Goal: Communication & Community: Answer question/provide support

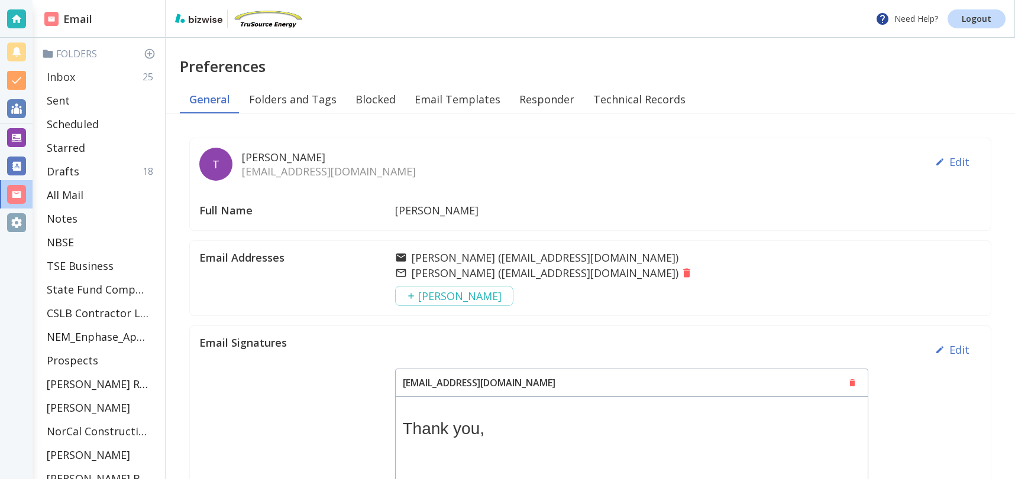
click at [77, 78] on div "Inbox 25" at bounding box center [101, 77] width 118 height 24
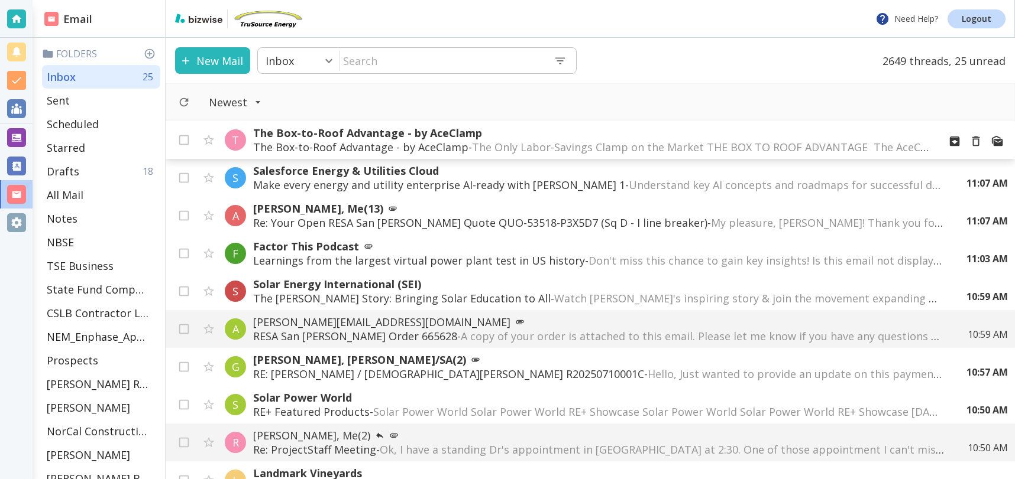
scroll to position [12, 0]
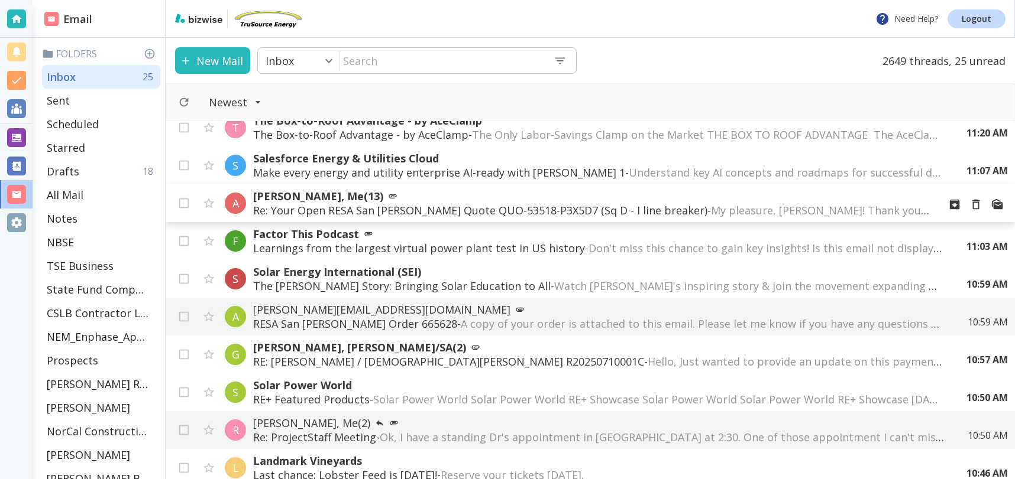
click at [486, 210] on p "Re: Your Open RESA San [PERSON_NAME] Quote QUO-53518-P3X5D7 (Sq D - I line brea…" at bounding box center [591, 210] width 676 height 14
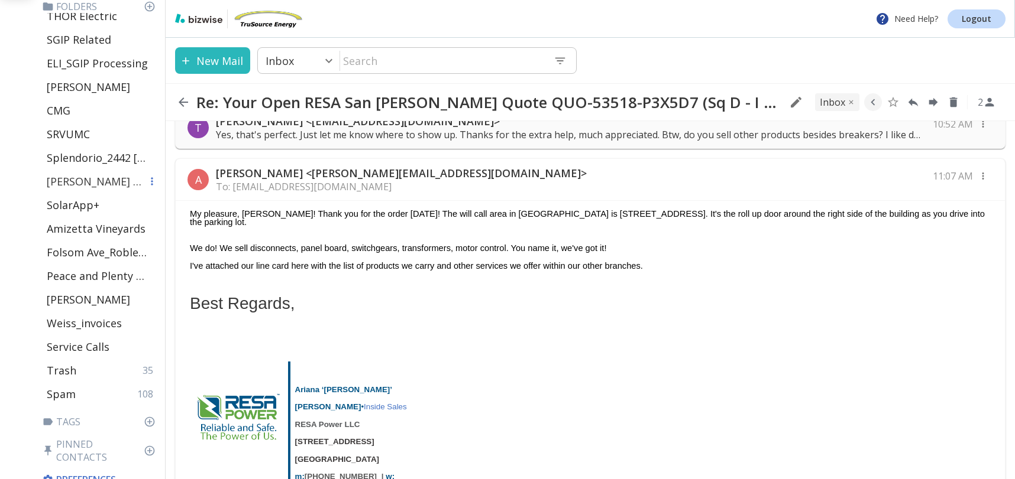
scroll to position [490, 0]
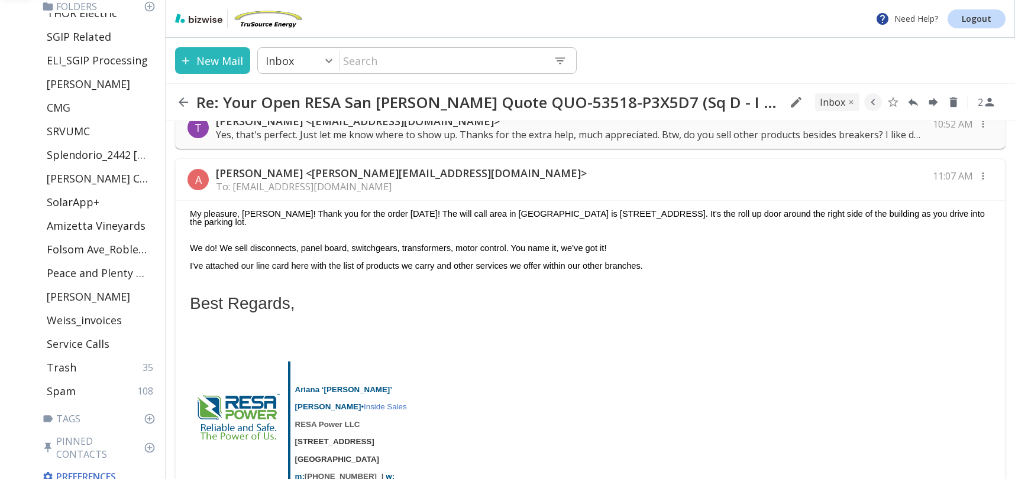
click at [864, 181] on div "A [PERSON_NAME] <[PERSON_NAME][EMAIL_ADDRESS][DOMAIN_NAME]> To: [EMAIL_ADDRESS]…" at bounding box center [590, 180] width 829 height 42
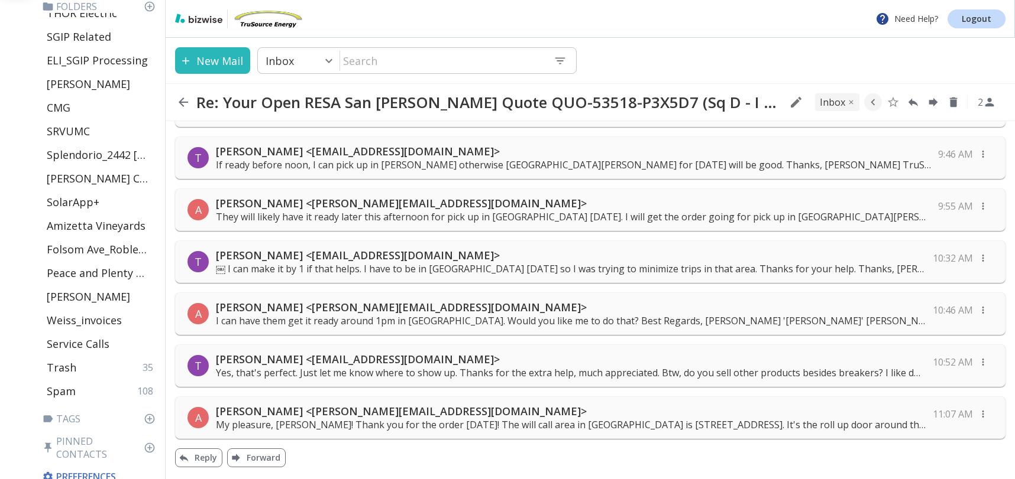
click at [662, 419] on p "My pleasure, [PERSON_NAME]! Thank you for the order [DATE]! The will call area …" at bounding box center [570, 425] width 709 height 13
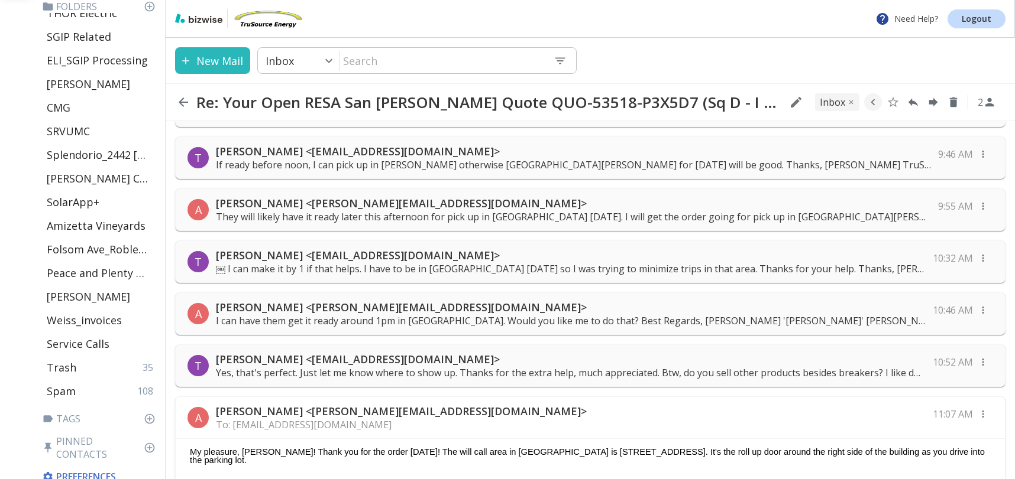
scroll to position [597, 0]
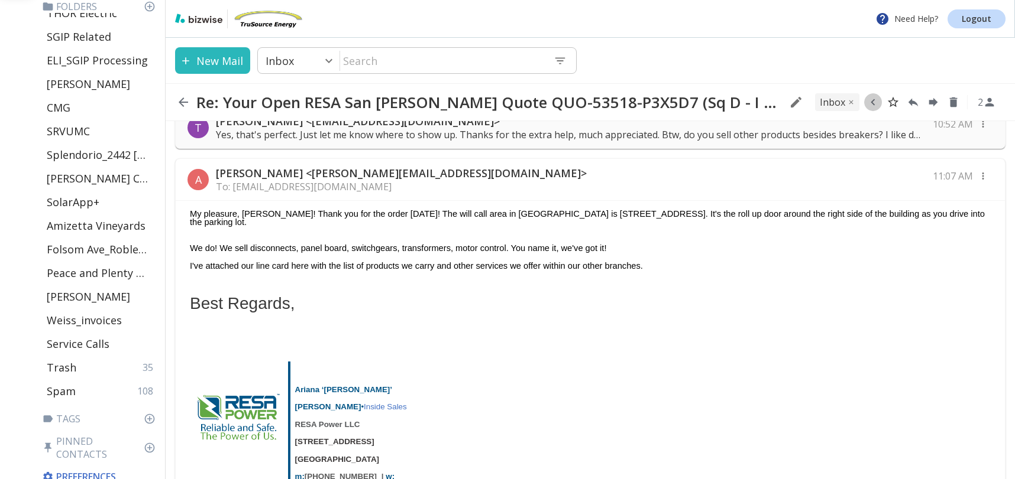
click at [872, 102] on icon "button" at bounding box center [872, 102] width 13 height 13
click at [828, 101] on icon "Move to Folder" at bounding box center [827, 102] width 11 height 9
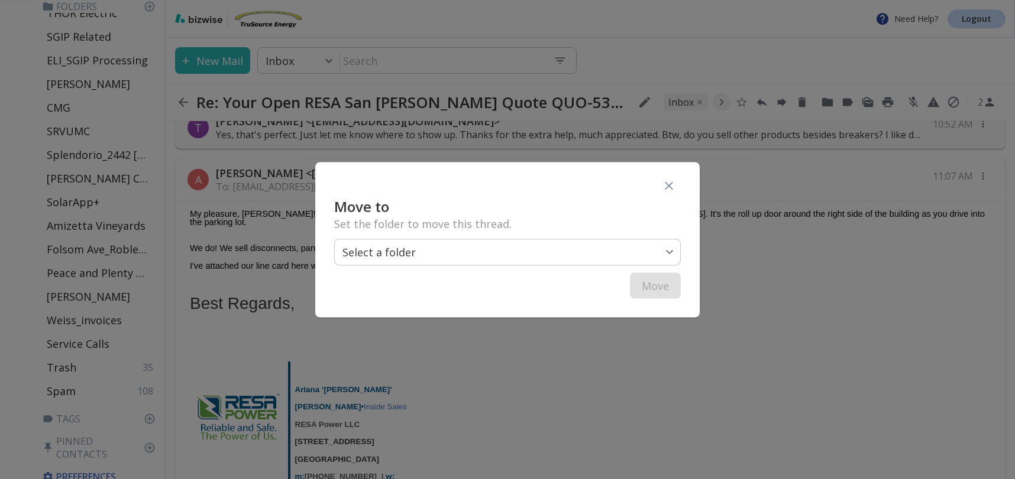
click at [565, 0] on body "Need Help? Logout Email Folders Inbox 24 Sent Scheduled Starred Drafts 18 All M…" at bounding box center [507, 0] width 1015 height 0
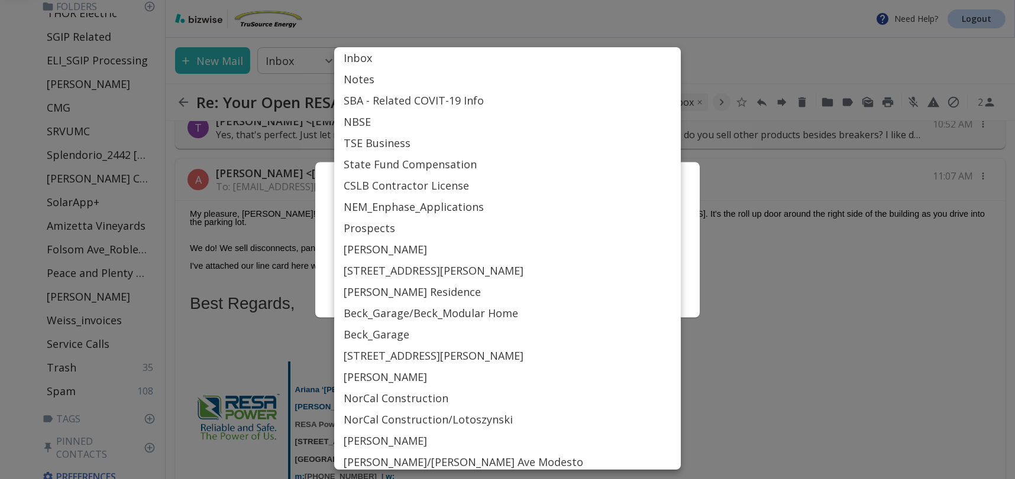
scroll to position [514, 0]
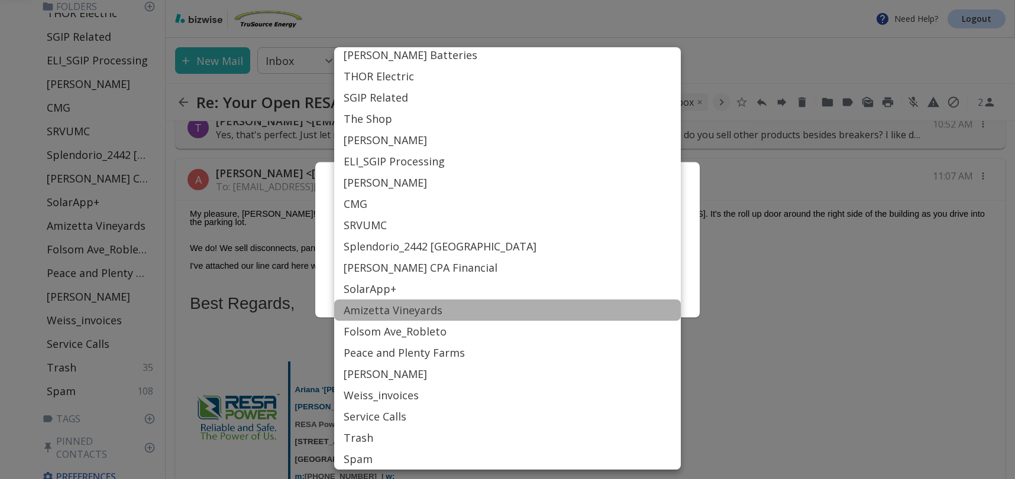
click at [425, 305] on li "Amizetta Vineyards" at bounding box center [507, 310] width 346 height 21
type input "Label_81"
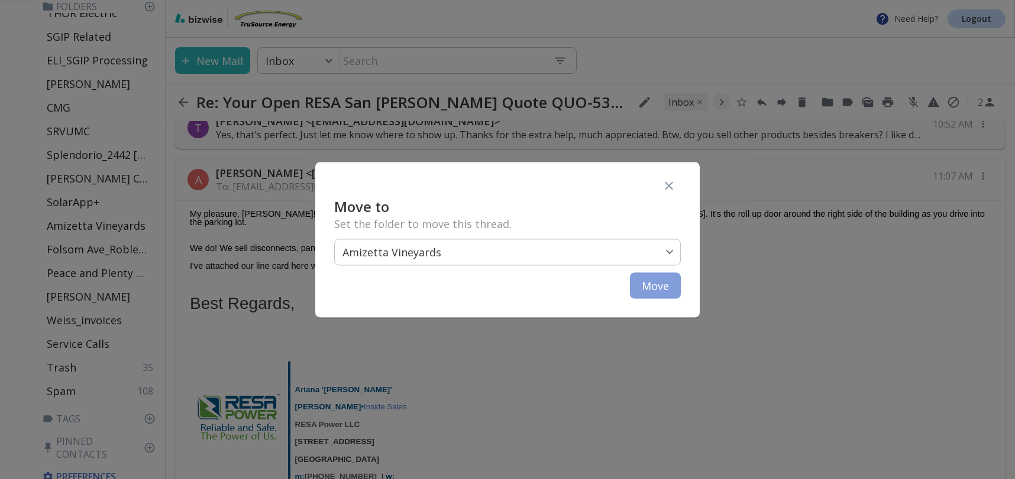
click at [660, 289] on button "Move" at bounding box center [655, 286] width 51 height 26
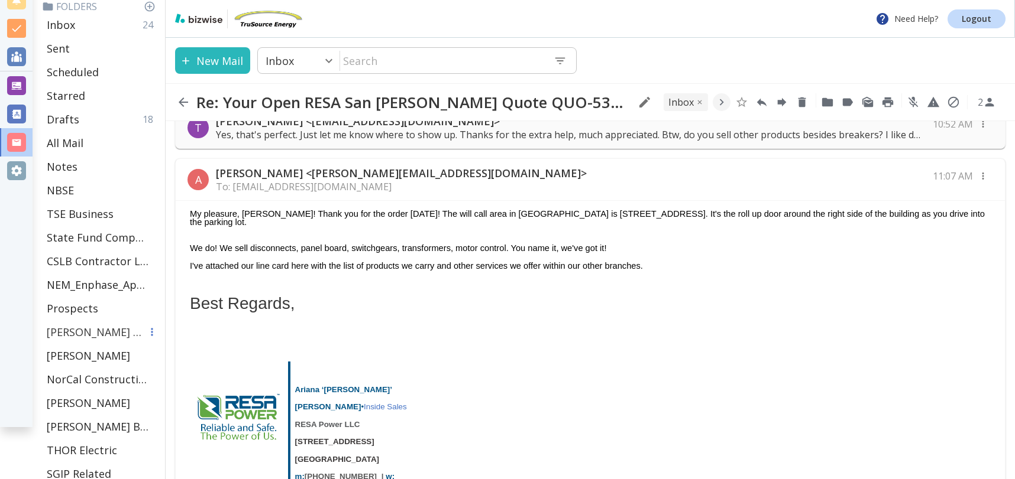
scroll to position [0, 0]
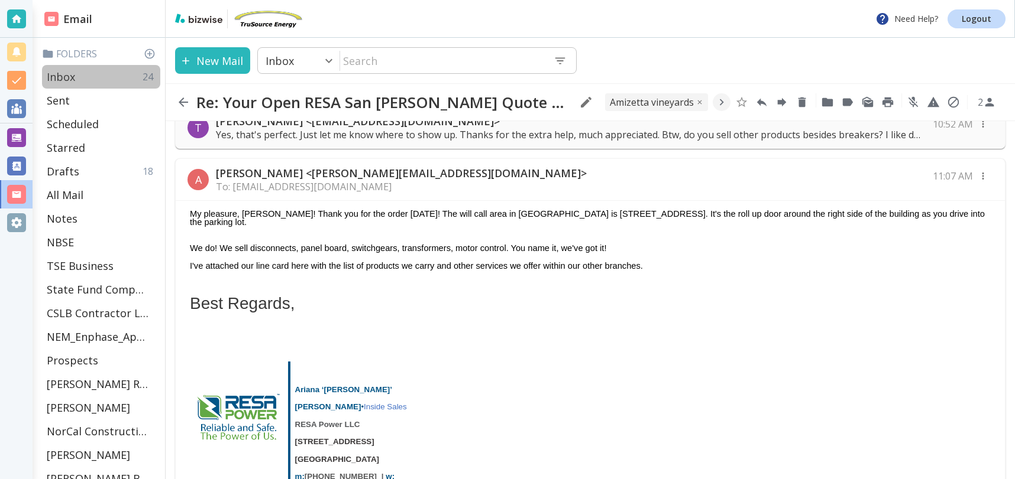
click at [85, 79] on div "Inbox 24" at bounding box center [101, 77] width 118 height 24
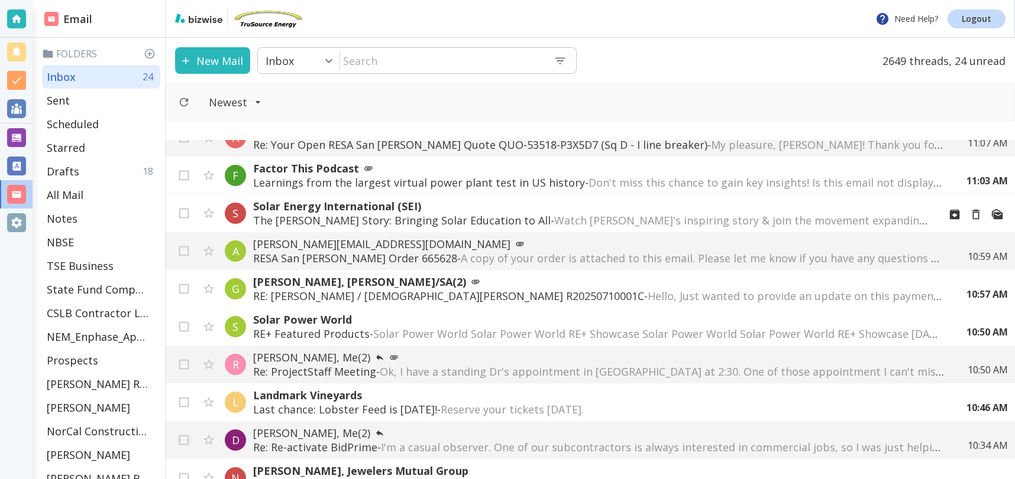
scroll to position [119, 0]
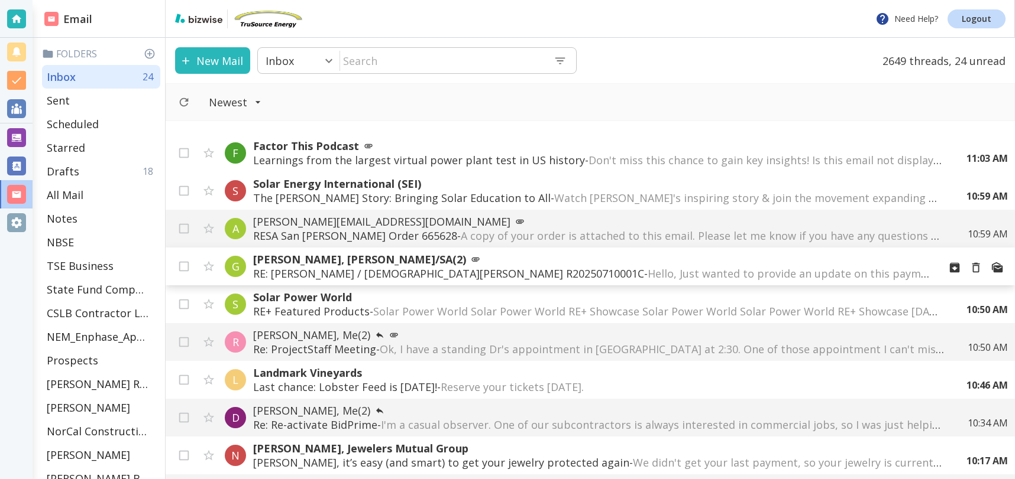
click at [389, 278] on p "RE: [PERSON_NAME] / [DEMOGRAPHIC_DATA][PERSON_NAME] R20250710001C - Hello, Just…" at bounding box center [591, 274] width 676 height 14
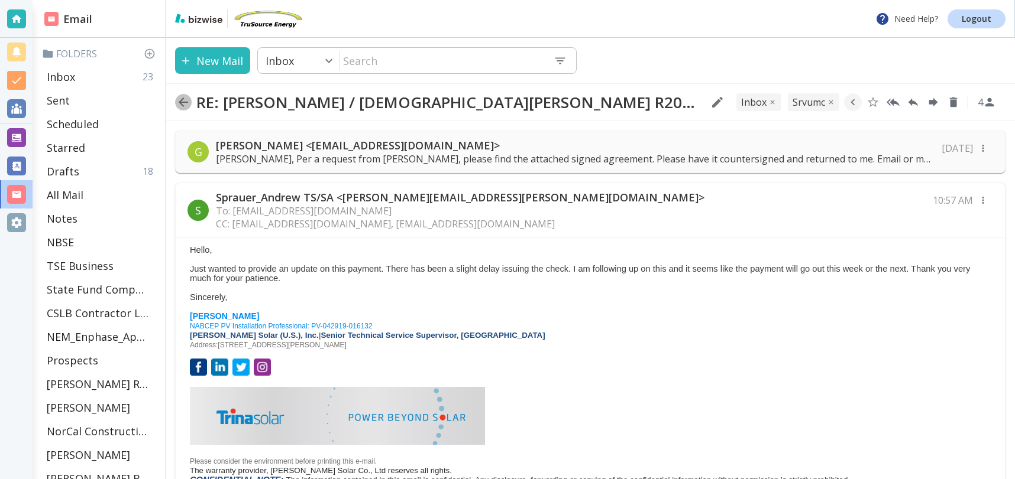
click at [182, 100] on icon "button" at bounding box center [183, 102] width 9 height 9
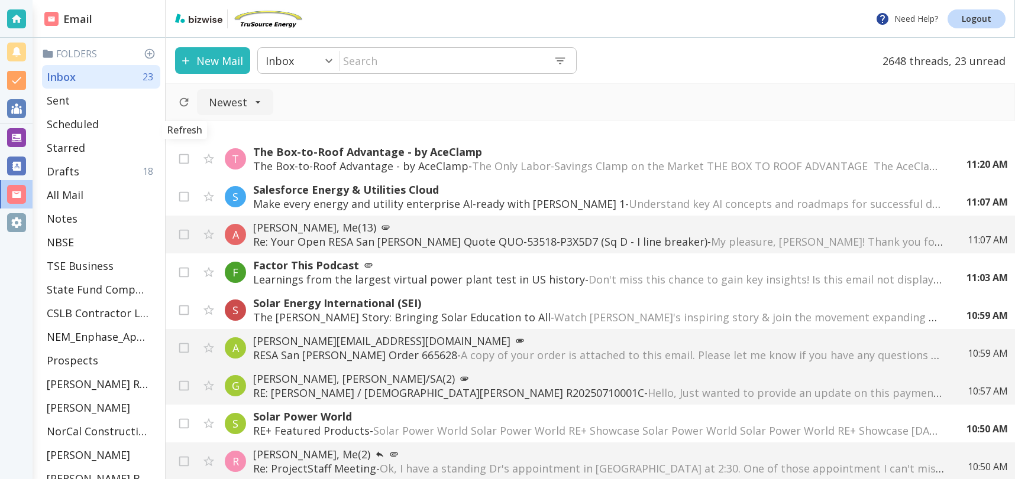
scroll to position [119, 0]
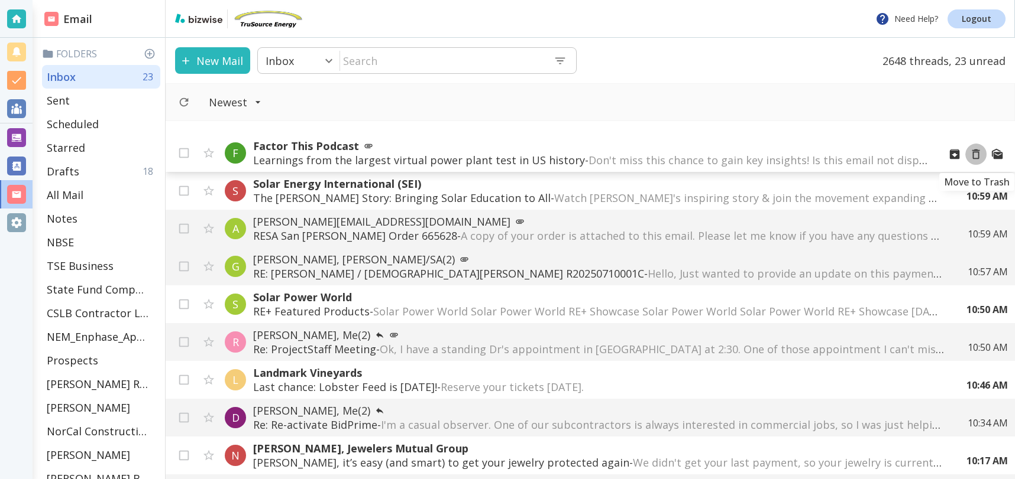
click at [976, 153] on icon "Move to Trash" at bounding box center [975, 154] width 13 height 13
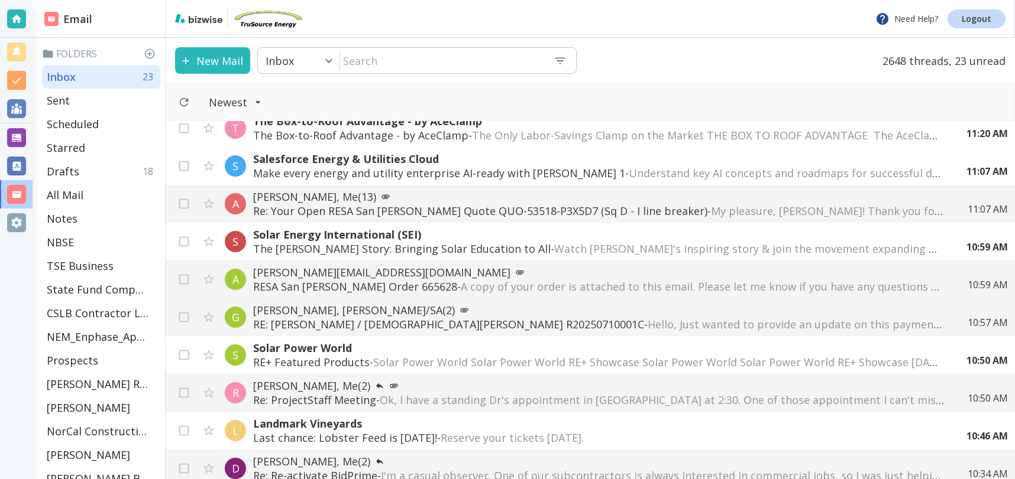
scroll to position [0, 0]
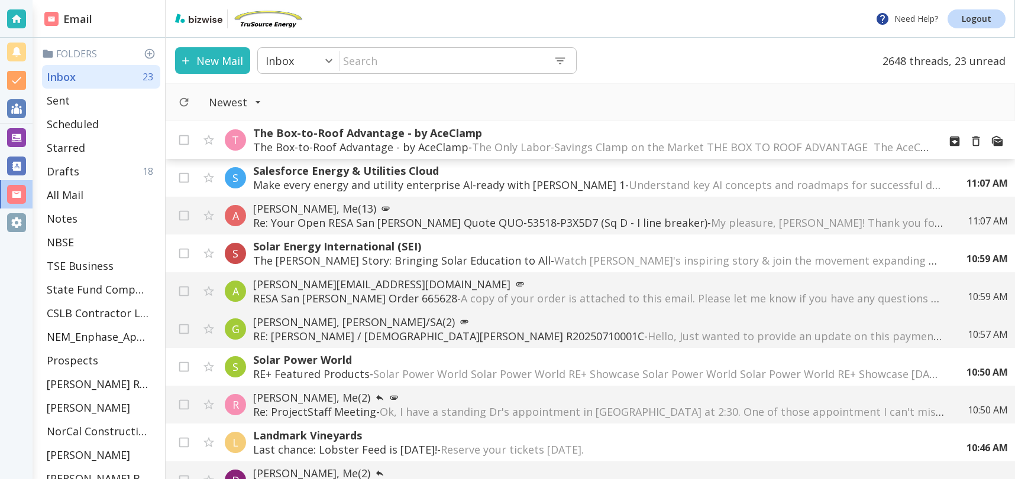
click at [653, 137] on p "The Box-to-Roof Advantage - by AceClamp" at bounding box center [591, 133] width 676 height 14
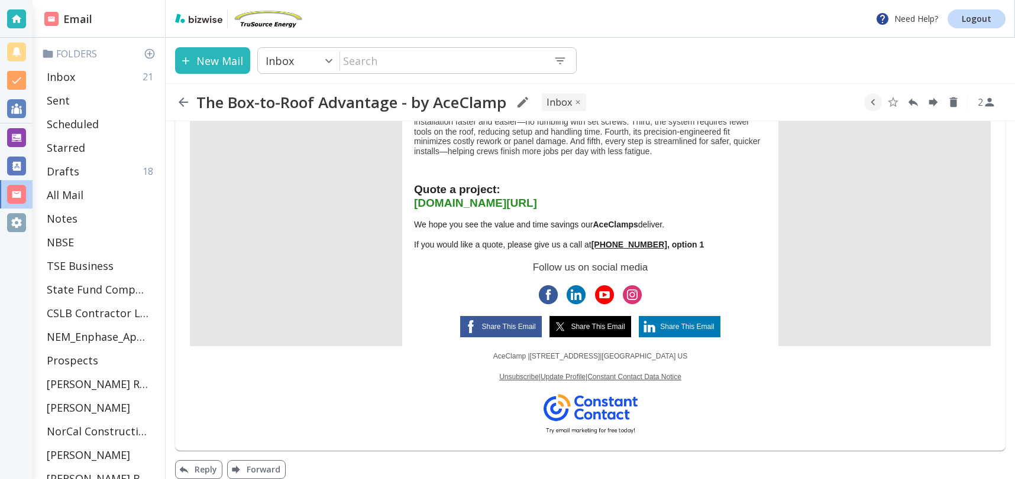
scroll to position [1101, 0]
click at [517, 203] on link "[DOMAIN_NAME][URL]" at bounding box center [475, 202] width 123 height 12
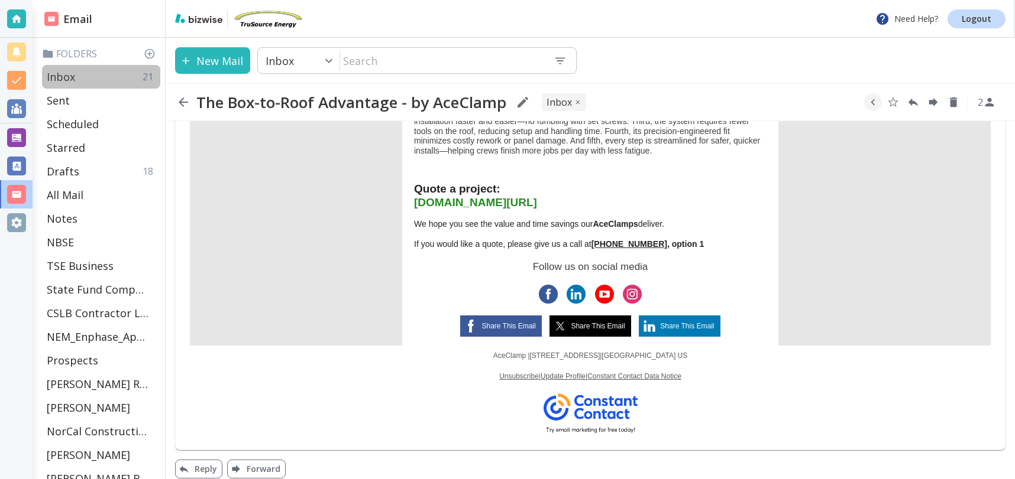
click at [74, 75] on p "Inbox" at bounding box center [61, 77] width 28 height 14
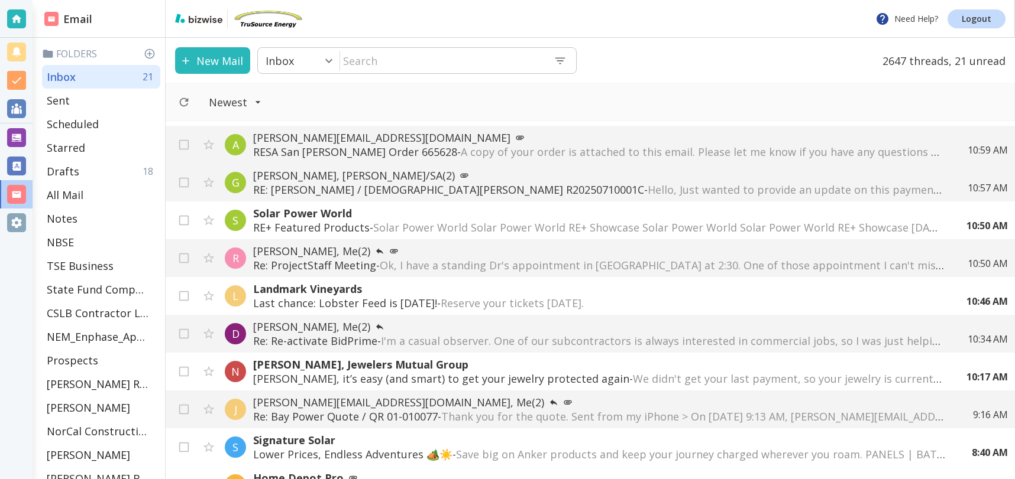
scroll to position [140, 0]
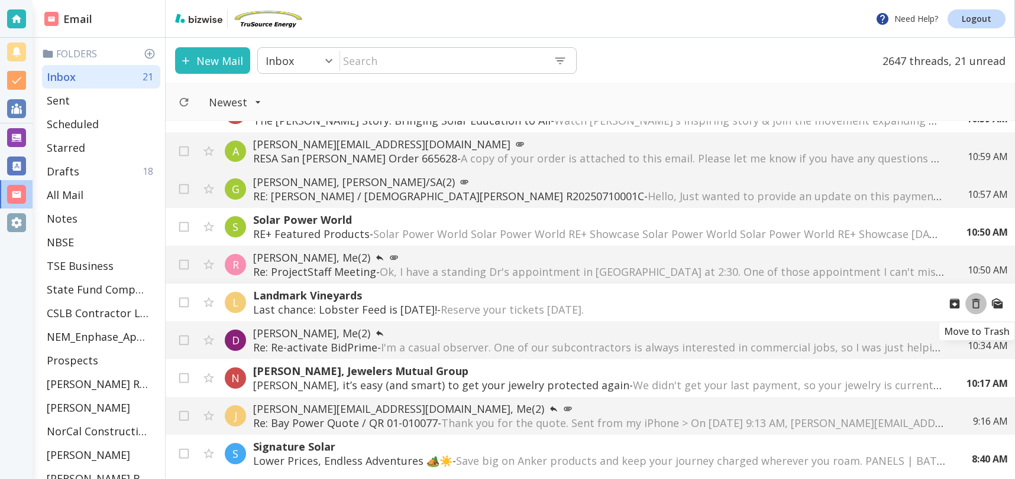
click at [975, 303] on icon "Move to Trash" at bounding box center [975, 303] width 13 height 13
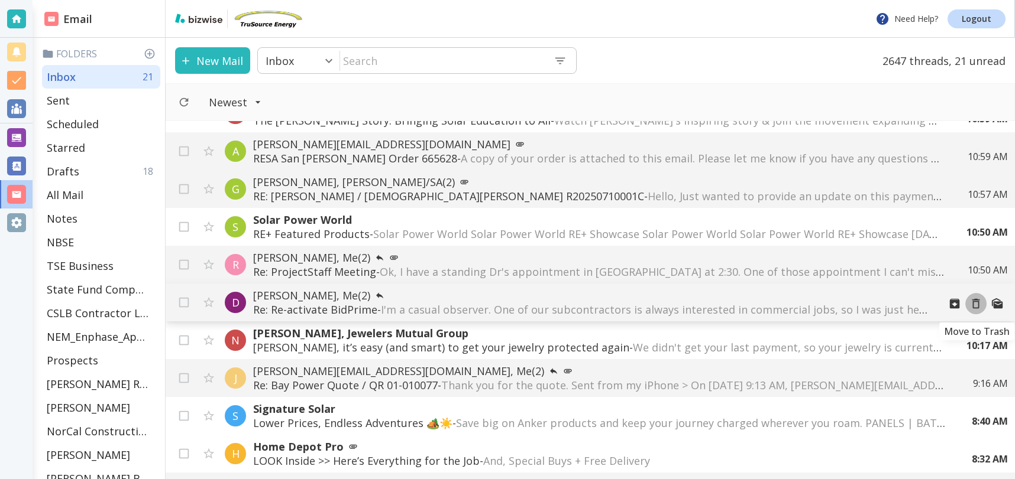
click at [976, 305] on icon "Move to Trash" at bounding box center [975, 303] width 13 height 13
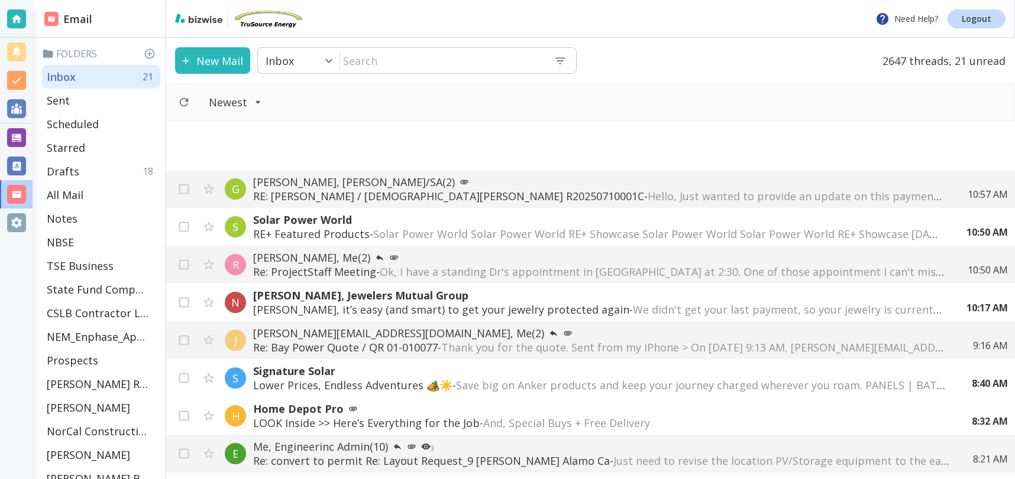
scroll to position [235, 0]
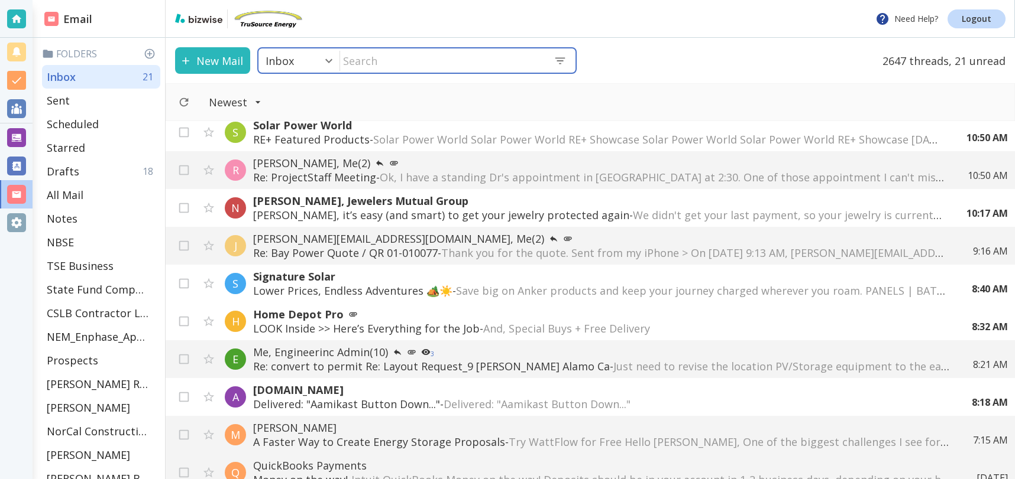
click at [429, 60] on input "text" at bounding box center [442, 60] width 204 height 24
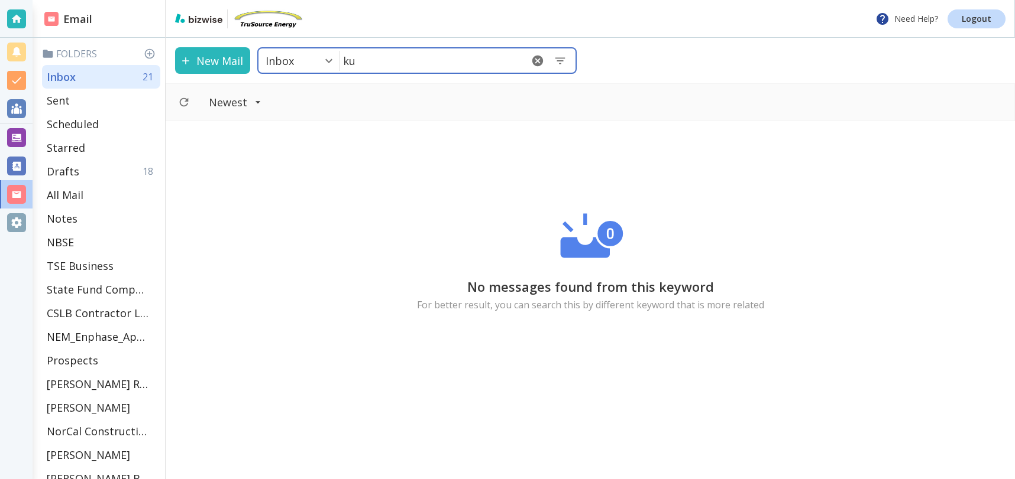
type input "k"
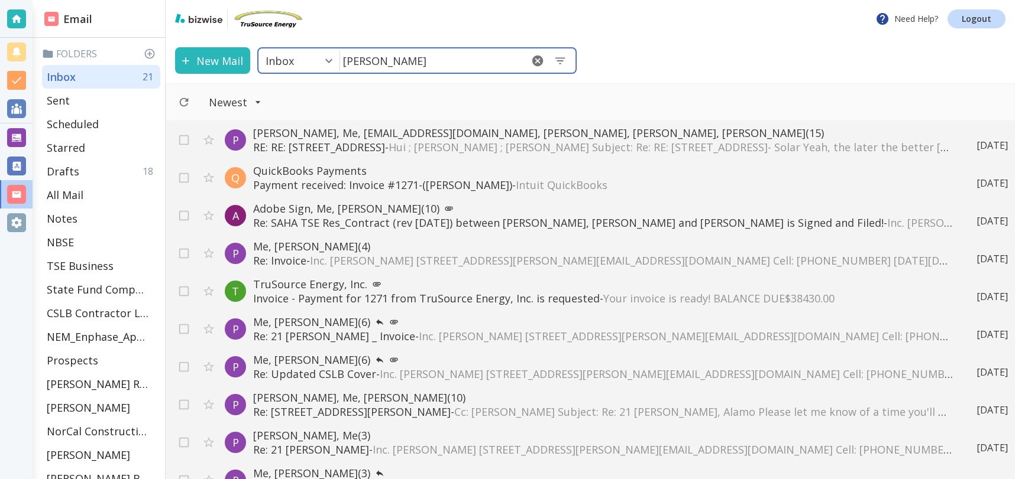
drag, startPoint x: 425, startPoint y: 61, endPoint x: 254, endPoint y: 70, distance: 171.1
click at [268, 64] on div "Inbox 0 ​ [PERSON_NAME] ​" at bounding box center [416, 60] width 319 height 27
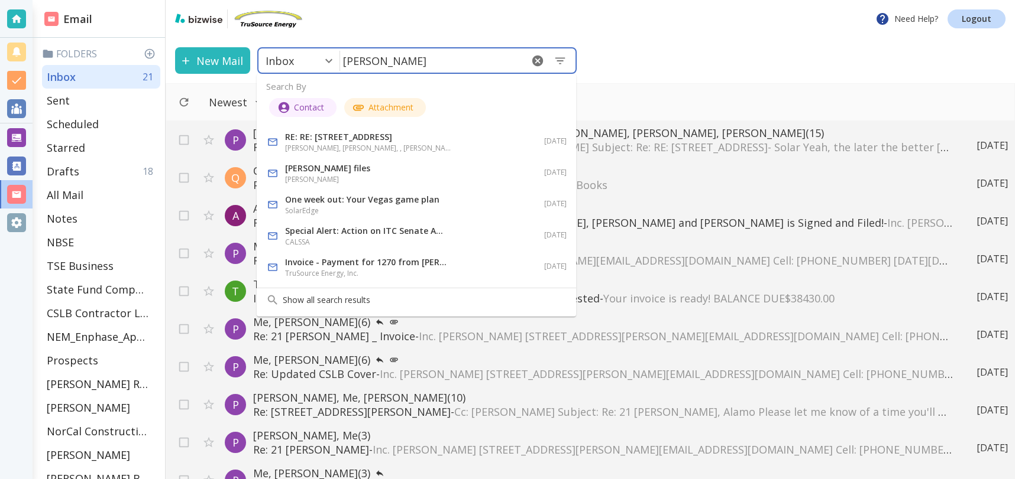
type input "[PERSON_NAME]"
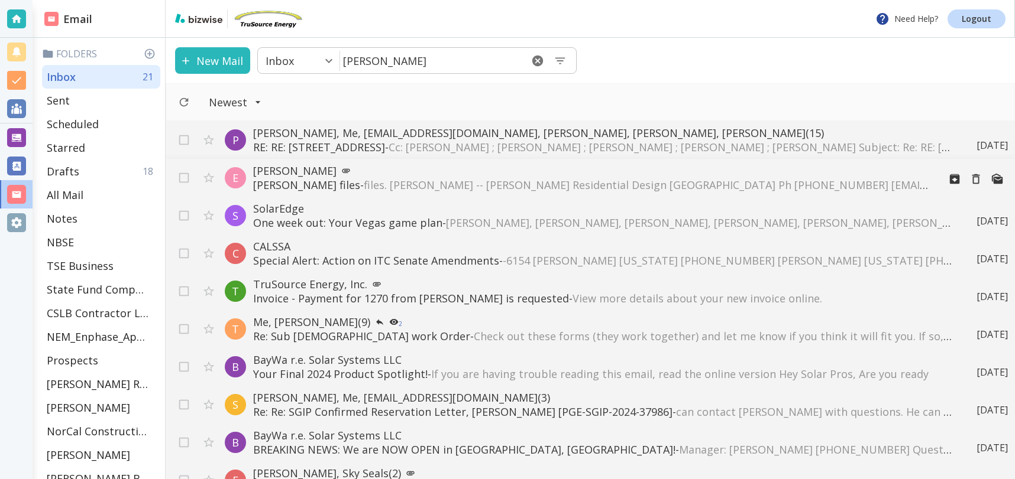
click at [399, 180] on span "files. [PERSON_NAME] -- [PERSON_NAME] Residential Design [GEOGRAPHIC_DATA] Ph […" at bounding box center [748, 185] width 769 height 14
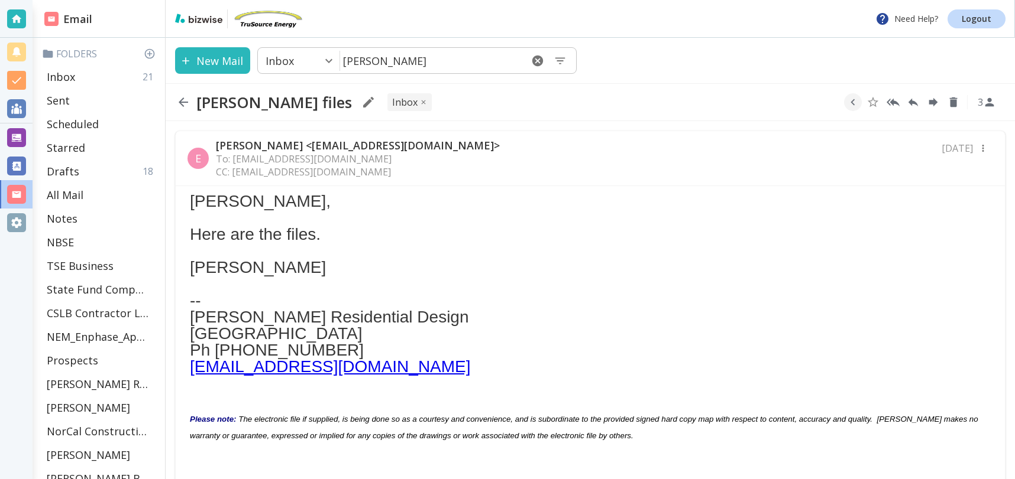
scroll to position [124, 0]
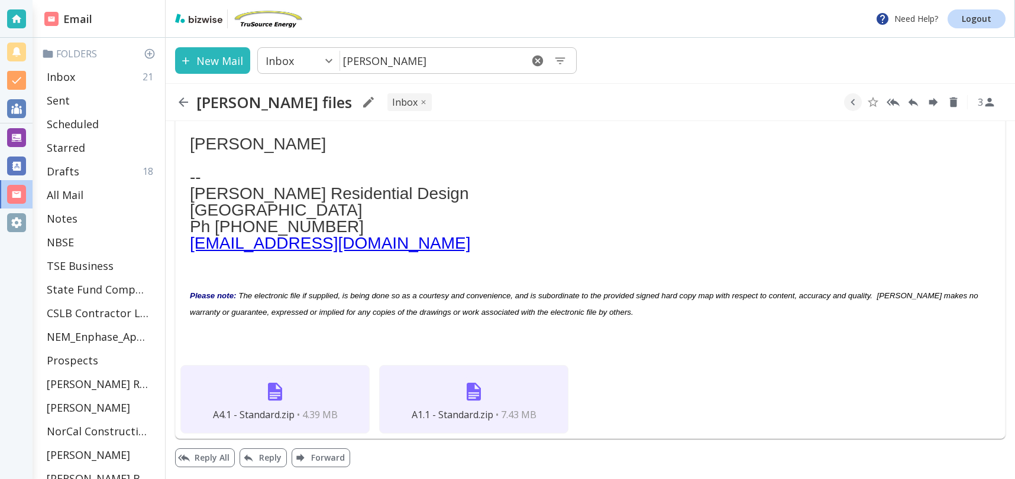
click at [290, 384] on div "A4.1 - Standard.zip • 4.39 MB" at bounding box center [274, 399] width 189 height 69
click at [287, 402] on img at bounding box center [275, 392] width 28 height 28
click at [264, 416] on span "A4.1 - Standard.zip" at bounding box center [254, 415] width 82 height 13
click at [458, 395] on div "A1.1 - Standard.zip • 7.43 MB" at bounding box center [473, 399] width 189 height 69
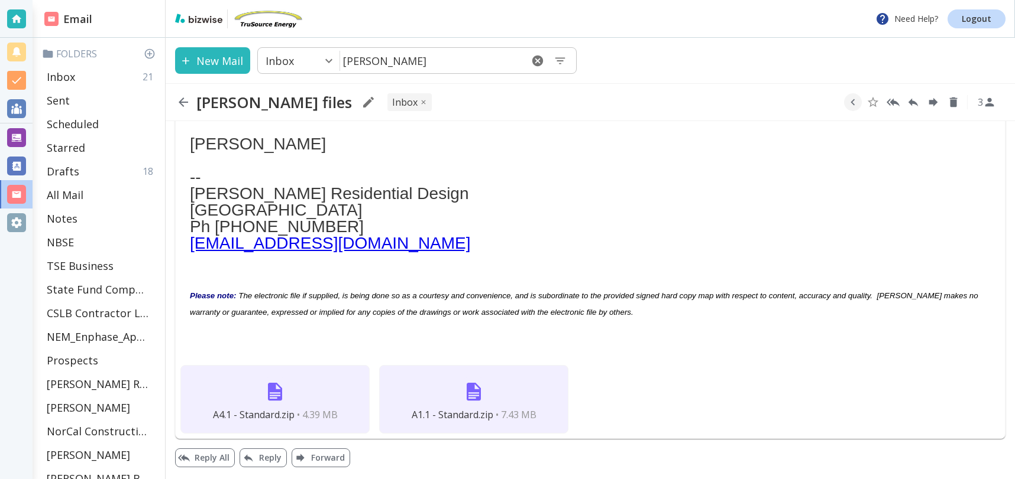
click at [475, 394] on img at bounding box center [473, 392] width 28 height 28
click at [218, 459] on button "Reply All" at bounding box center [205, 458] width 60 height 19
type textarea "<div class="bizwise_content"></div><div class="gmail_signature"><br>--<br><p>Th…"
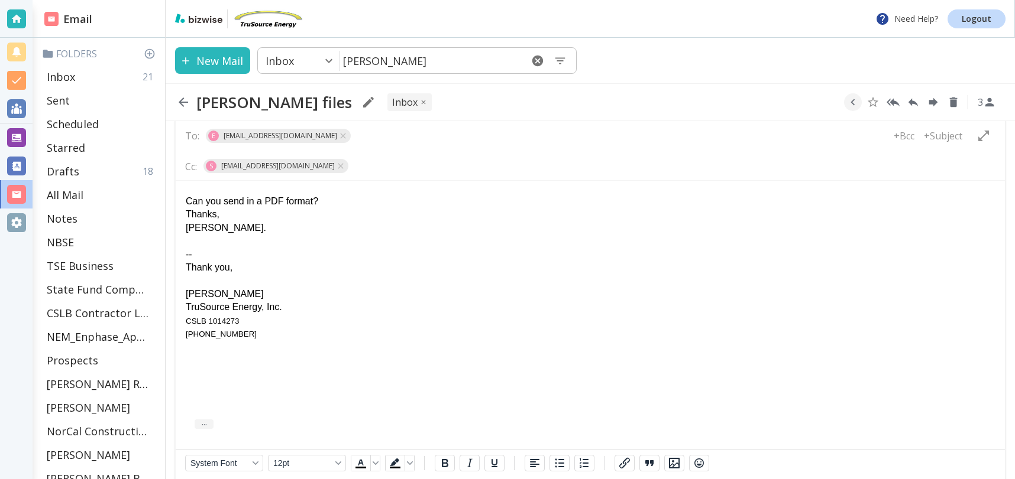
scroll to position [539, 0]
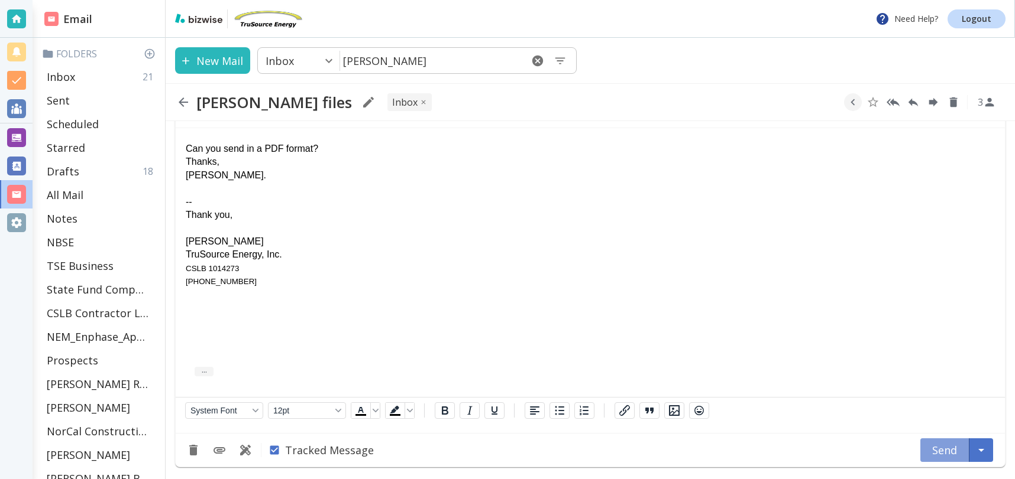
click at [938, 445] on button "Send" at bounding box center [944, 451] width 49 height 24
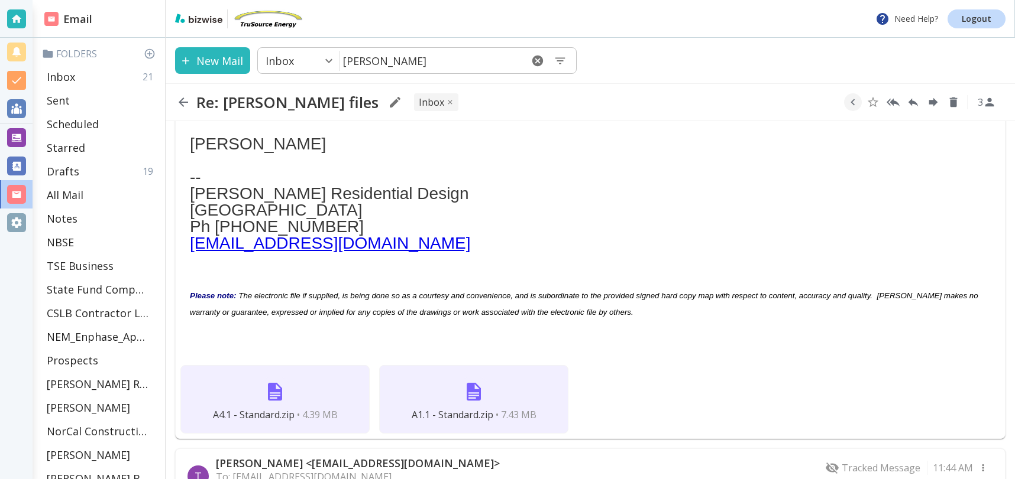
scroll to position [264, 0]
